Goal: Information Seeking & Learning: Learn about a topic

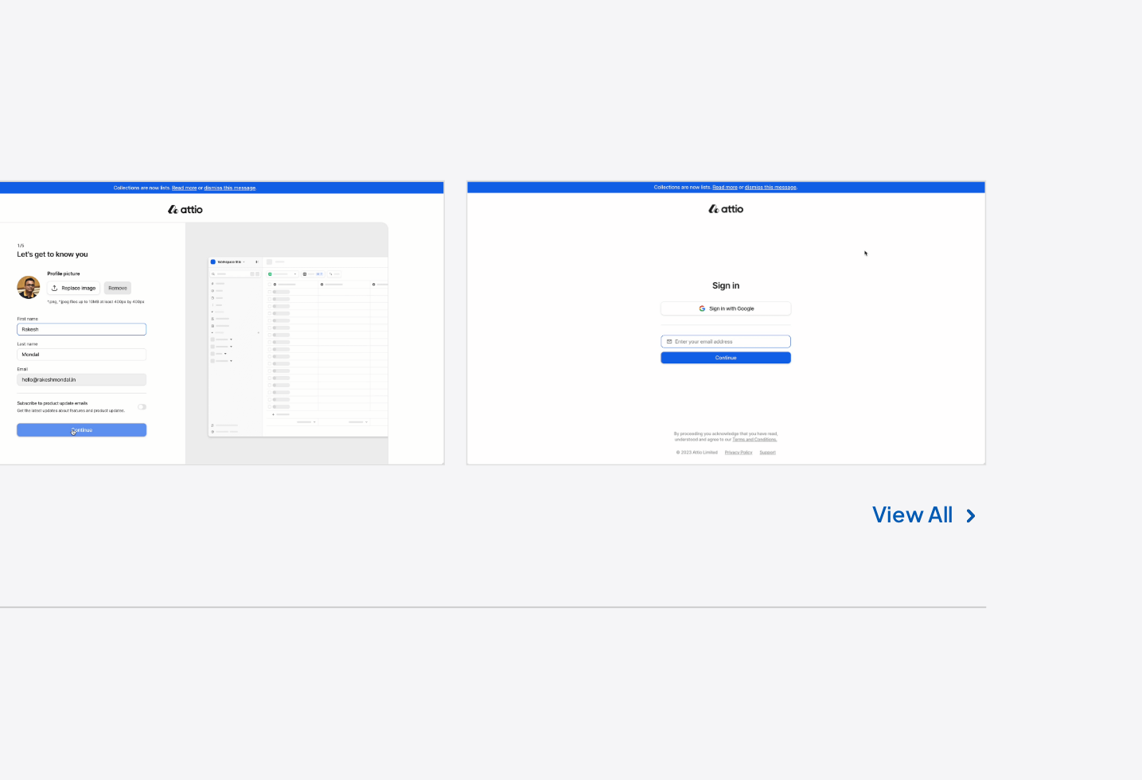
scroll to position [19123, 0]
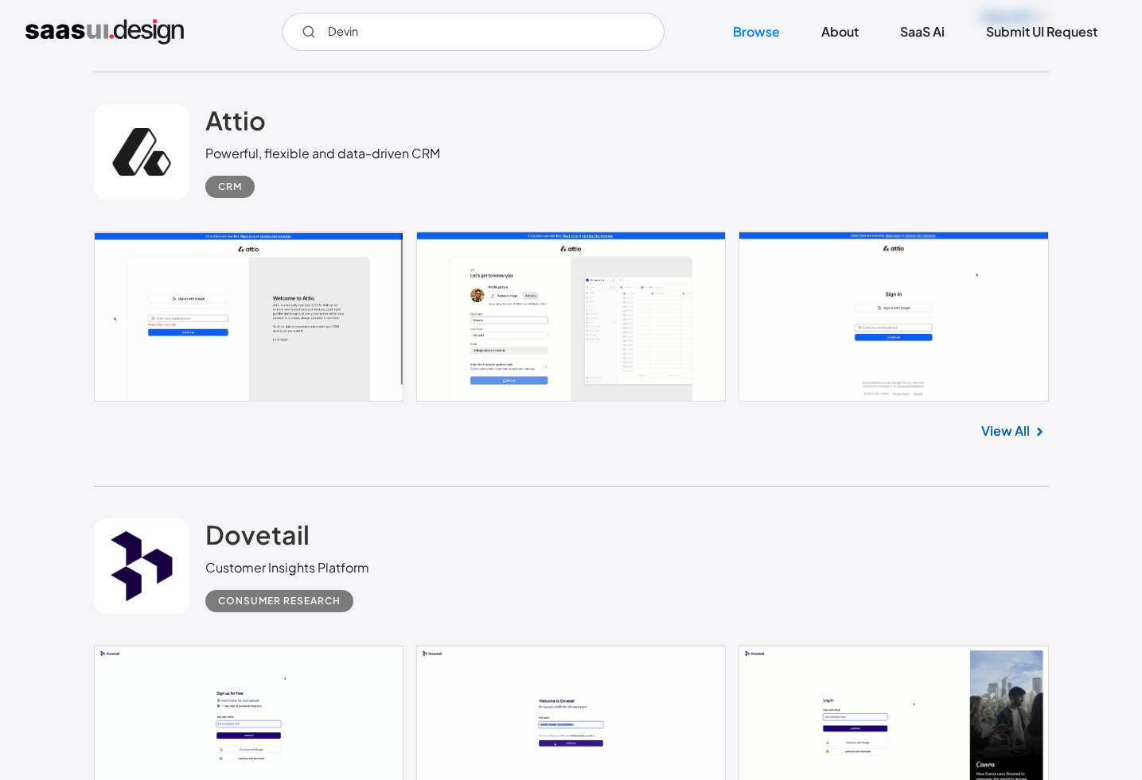
click at [1028, 441] on link "View All" at bounding box center [1005, 431] width 49 height 19
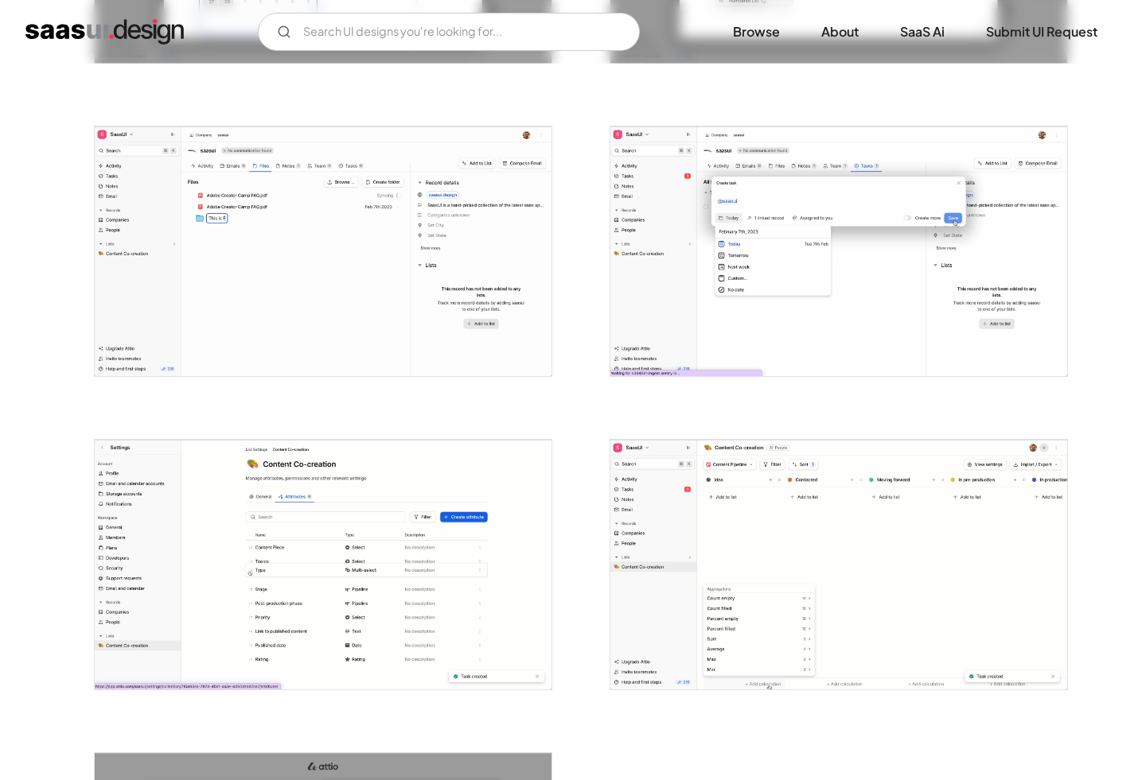
scroll to position [3376, 0]
